Goal: Task Accomplishment & Management: Use online tool/utility

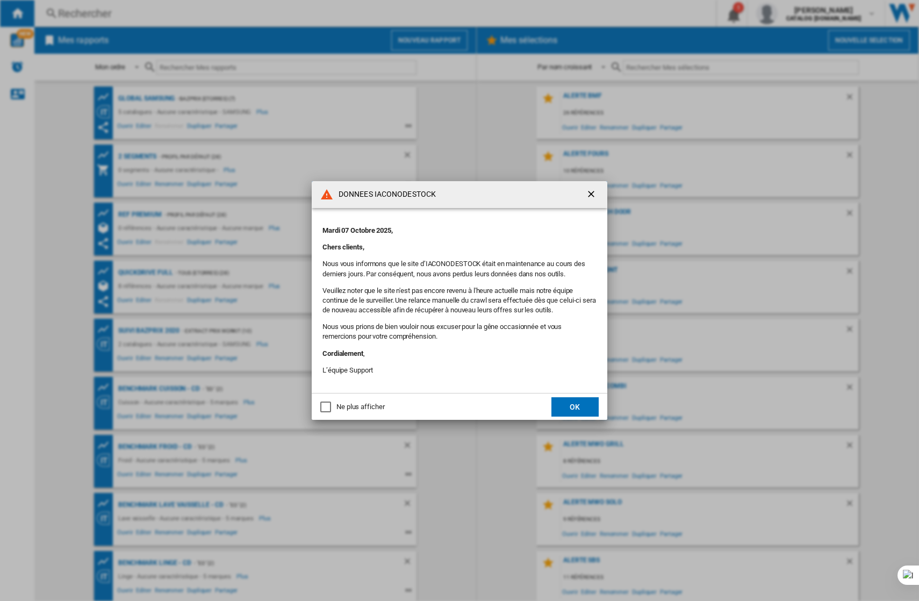
click at [573, 410] on button "OK" at bounding box center [575, 406] width 47 height 19
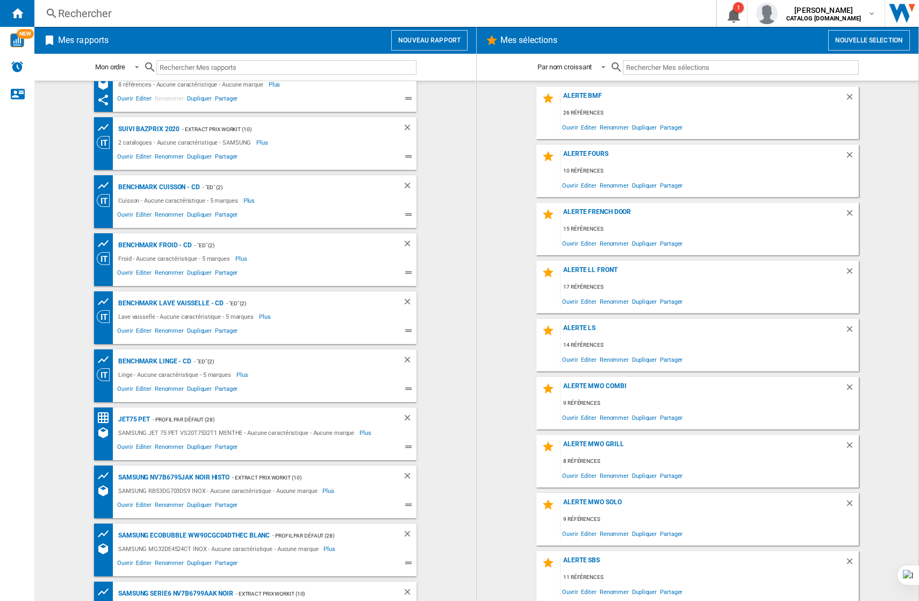
scroll to position [292, 0]
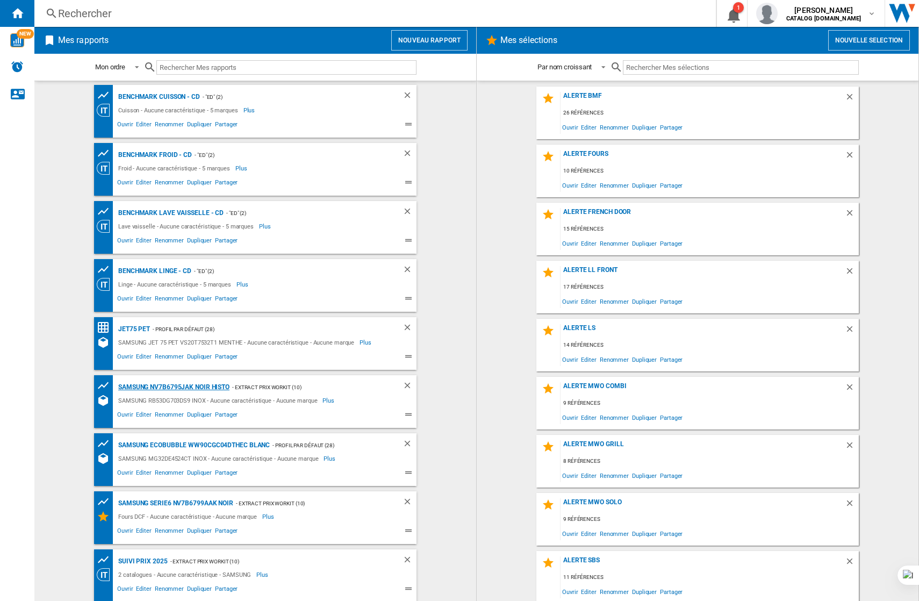
click at [200, 381] on div "SAMSUNG NV7B6795JAK NOIR histo" at bounding box center [173, 387] width 114 height 13
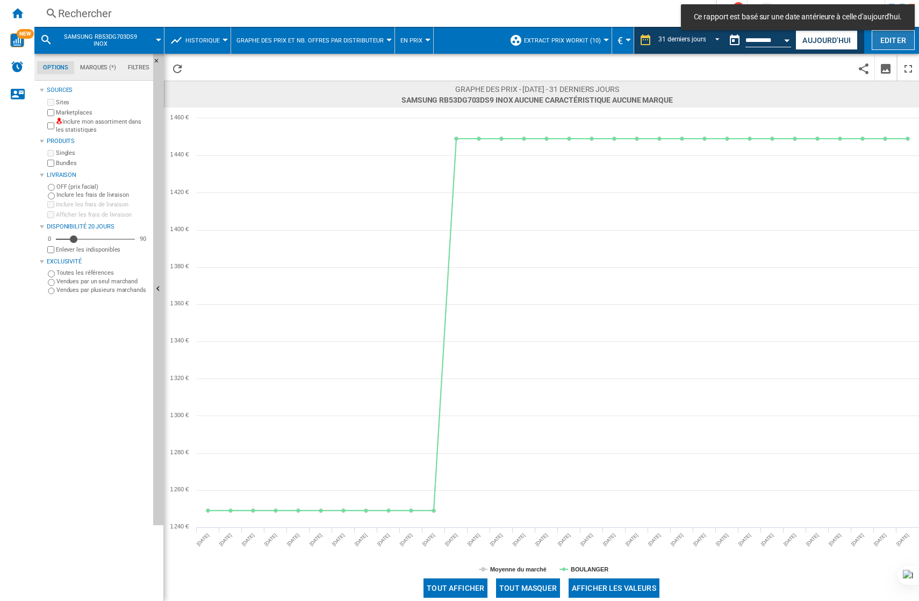
click at [890, 42] on button "Editer" at bounding box center [893, 40] width 43 height 20
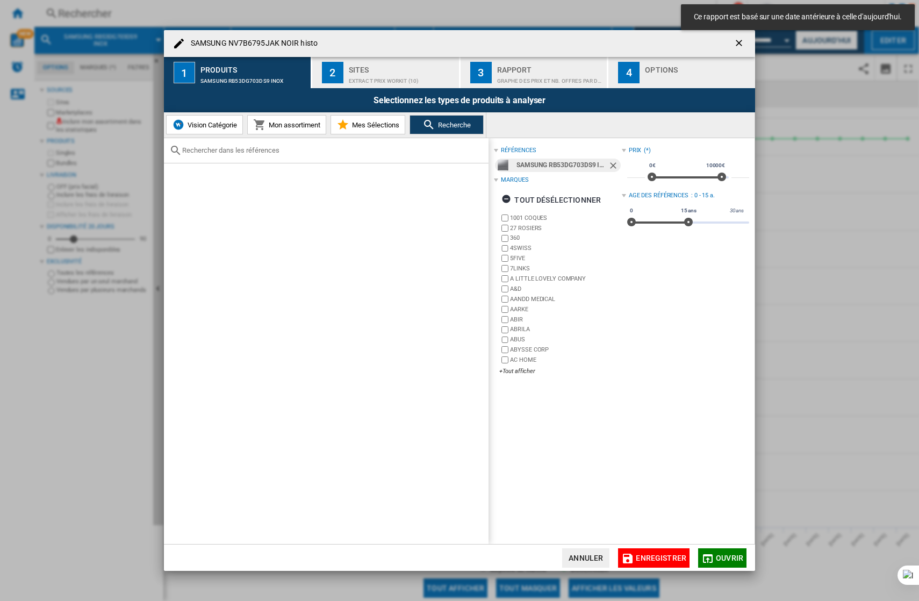
click at [259, 149] on input "text" at bounding box center [332, 150] width 301 height 8
paste input "akUU2M7M"
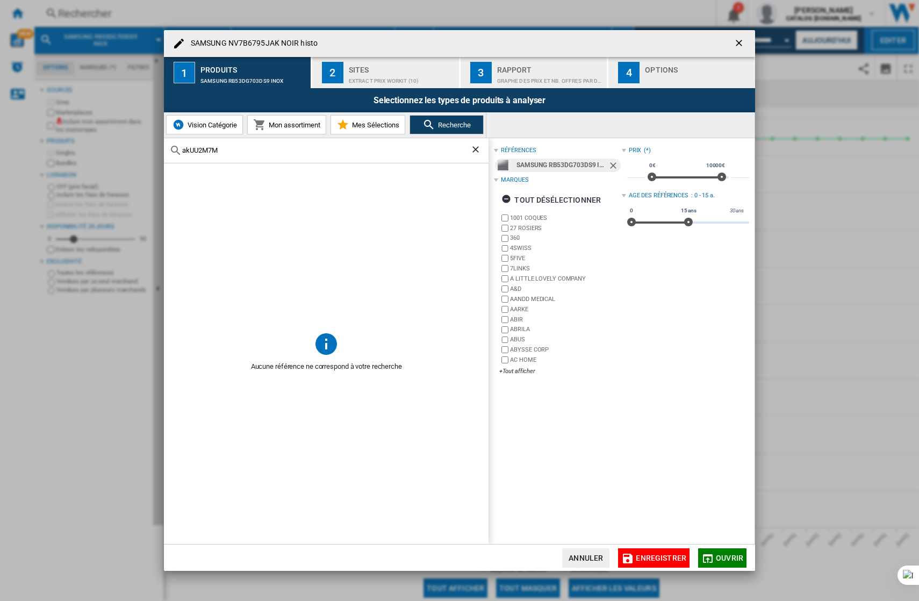
drag, startPoint x: 216, startPoint y: 144, endPoint x: 218, endPoint y: 149, distance: 5.8
click at [216, 146] on div "akUU2M7M" at bounding box center [326, 150] width 325 height 25
drag, startPoint x: 235, startPoint y: 152, endPoint x: 119, endPoint y: 140, distance: 116.8
click at [119, 140] on div "SAMSUNG NV7B6795JAK NOIR histo 1 Produits SAMSUNG RB53DG703DS9 INOX 2 Sites Ext…" at bounding box center [459, 300] width 919 height 601
paste input "MG23K3614AW"
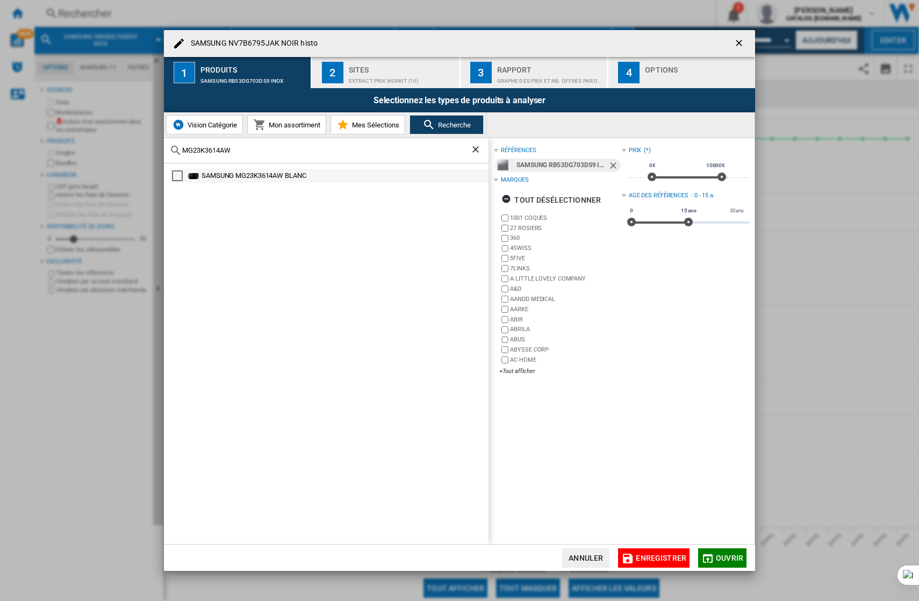
type input "MG23K3614AW"
click at [181, 175] on div "Select" at bounding box center [177, 175] width 11 height 11
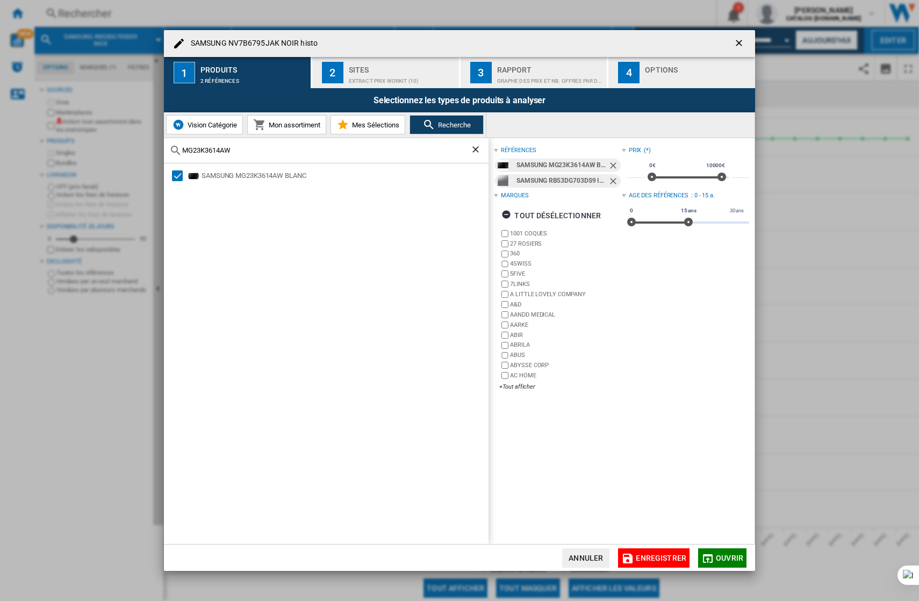
click at [737, 554] on span "Ouvrir" at bounding box center [729, 558] width 27 height 9
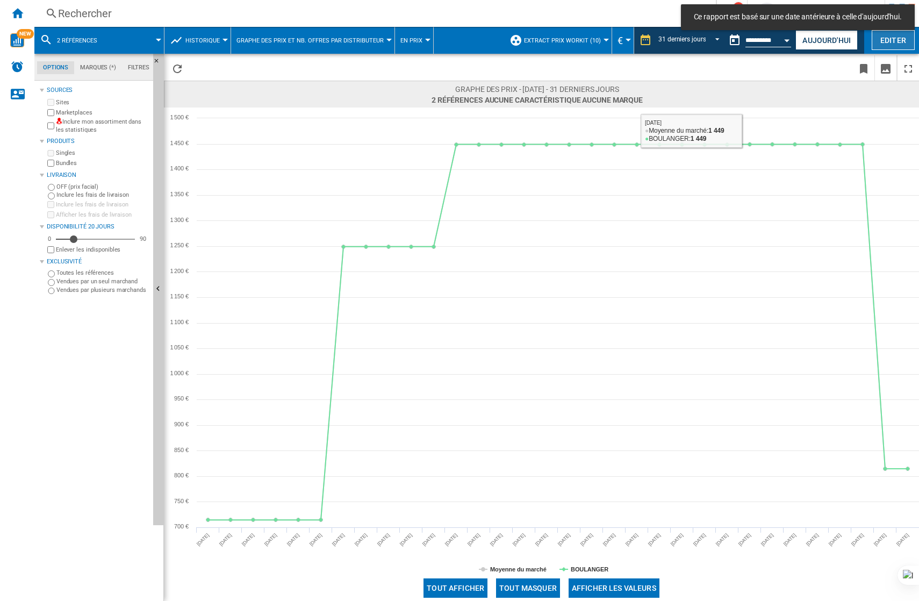
click at [885, 38] on button "Editer" at bounding box center [893, 40] width 43 height 20
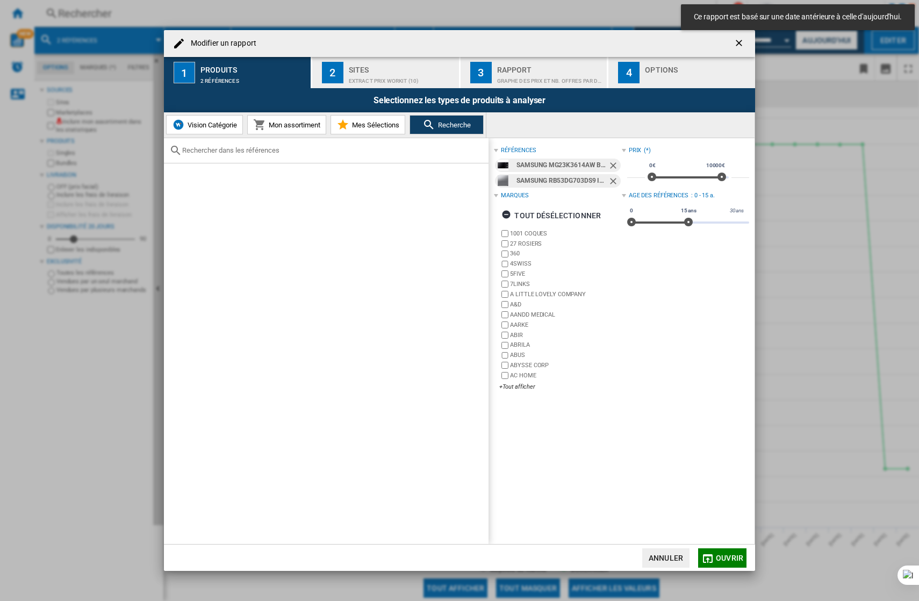
click at [609, 181] on ng-md-icon "Retirer" at bounding box center [614, 182] width 13 height 13
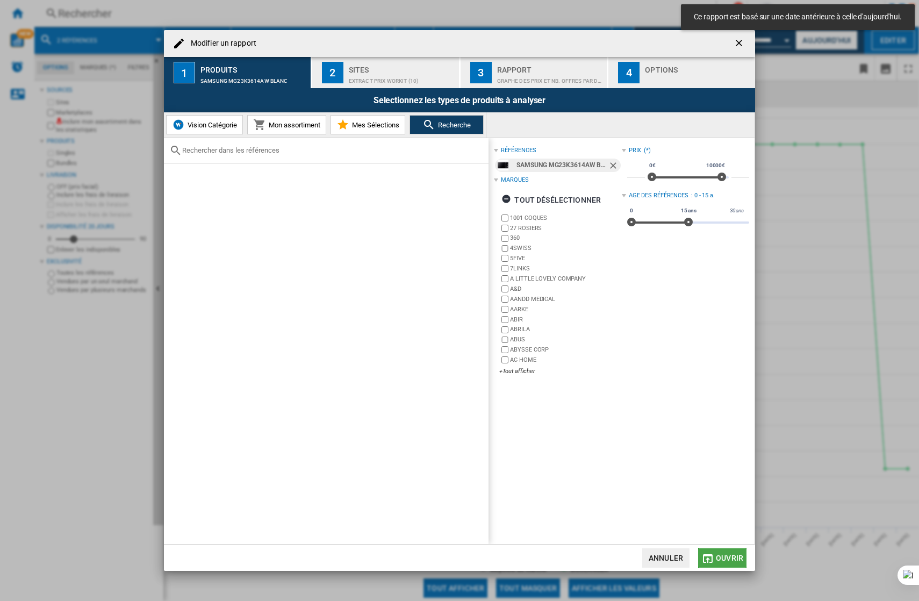
click at [718, 563] on button "Ouvrir" at bounding box center [722, 557] width 48 height 19
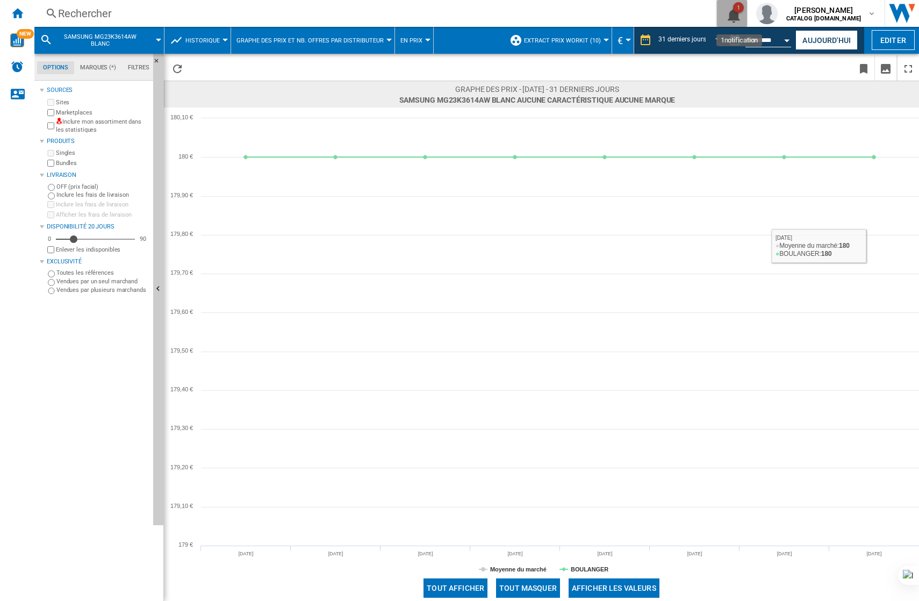
click at [739, 8] on ng-md-icon "1\a notification" at bounding box center [732, 13] width 13 height 13
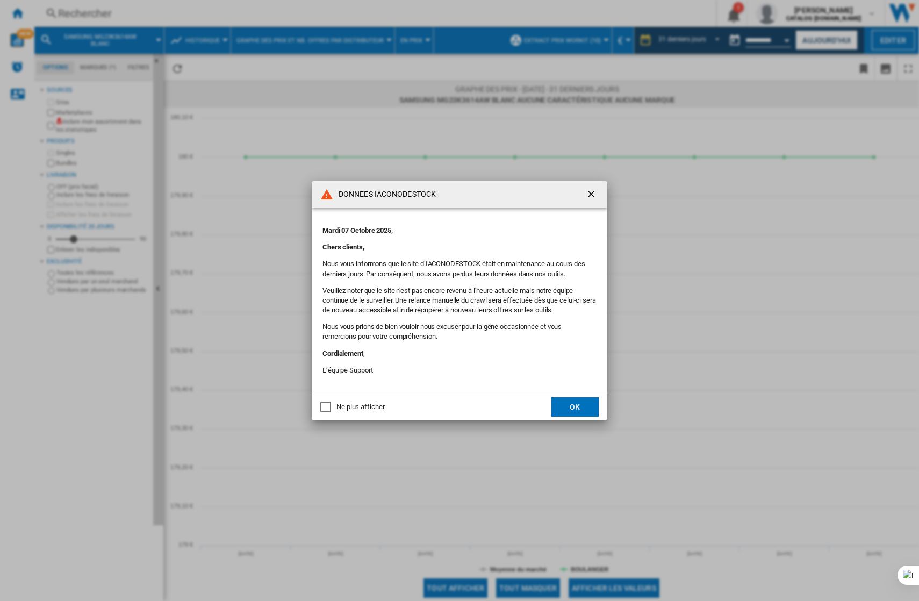
click at [568, 399] on button "OK" at bounding box center [575, 406] width 47 height 19
